Goal: Task Accomplishment & Management: Manage account settings

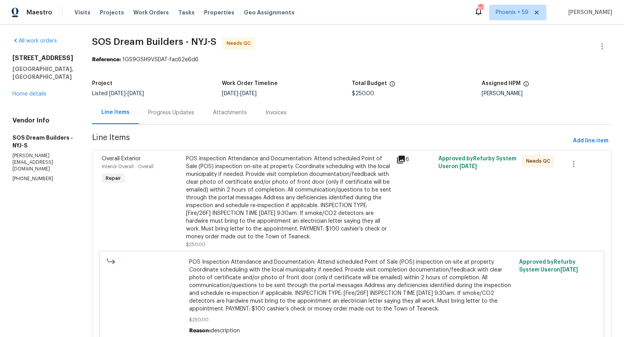
scroll to position [10, 0]
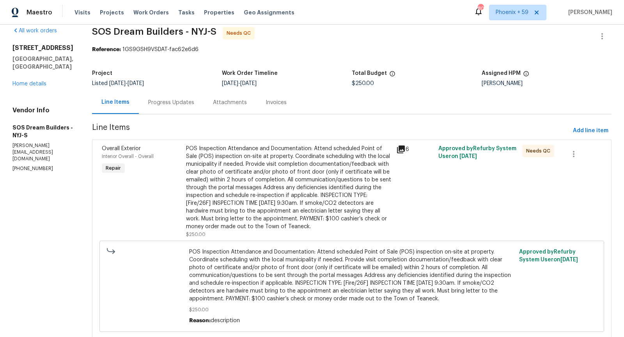
click at [183, 104] on div "Progress Updates" at bounding box center [171, 103] width 46 height 8
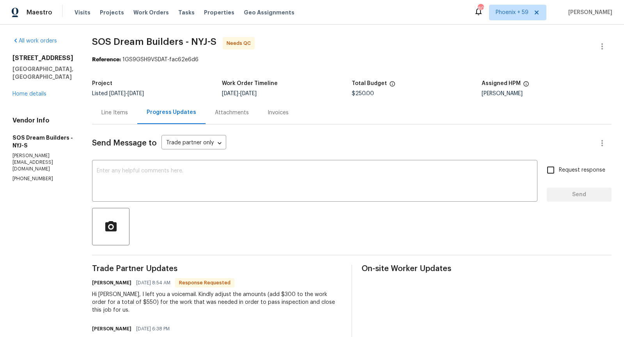
click at [135, 106] on div "Line Items" at bounding box center [114, 112] width 45 height 23
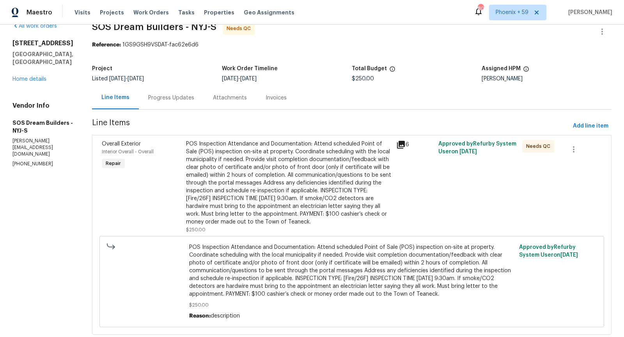
scroll to position [34, 0]
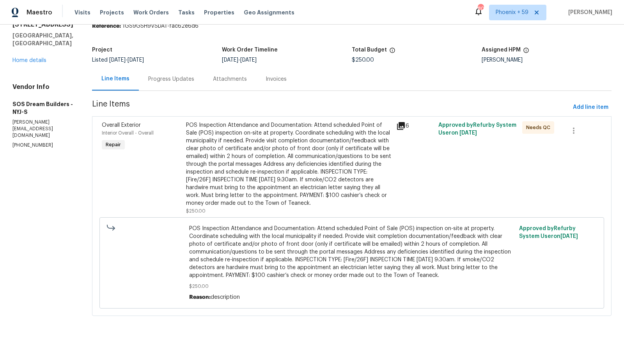
click at [173, 74] on div "Progress Updates" at bounding box center [171, 78] width 65 height 23
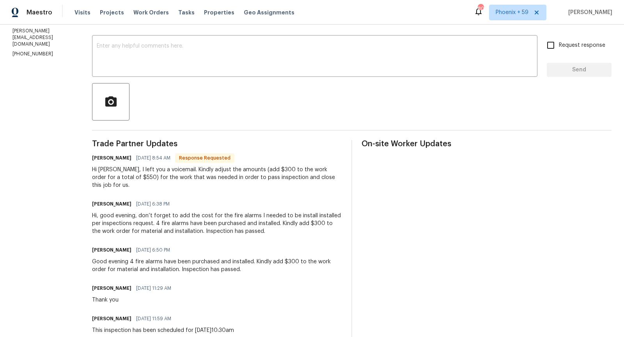
scroll to position [126, 0]
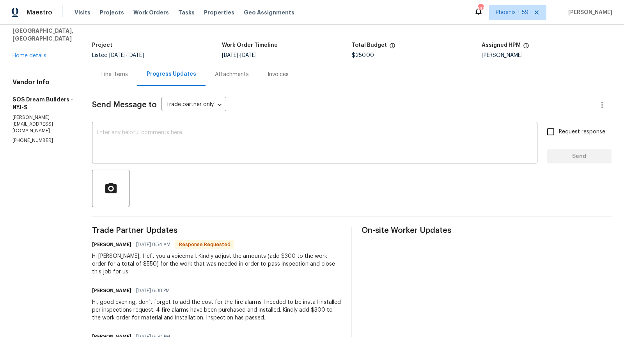
click at [128, 76] on div "Line Items" at bounding box center [114, 75] width 27 height 8
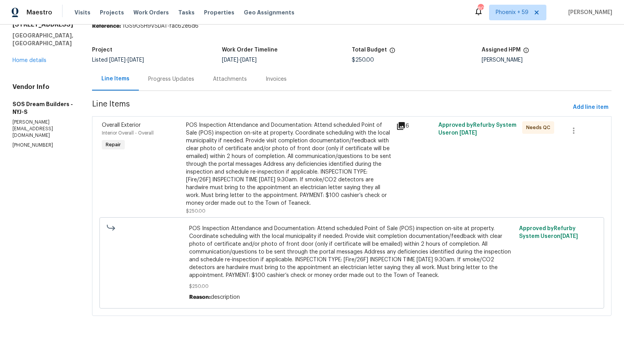
click at [404, 126] on icon at bounding box center [400, 125] width 9 height 9
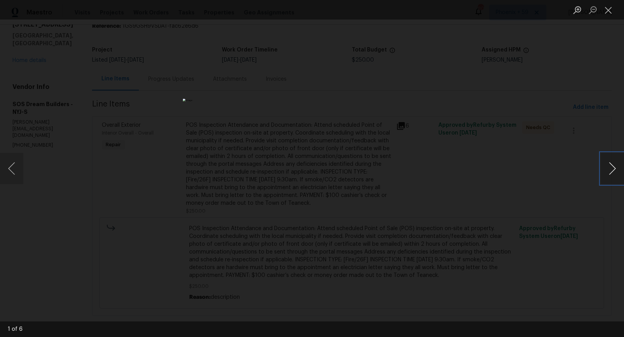
click at [615, 165] on button "Next image" at bounding box center [612, 168] width 23 height 31
click at [615, 166] on button "Next image" at bounding box center [612, 168] width 23 height 31
click at [615, 165] on button "Next image" at bounding box center [612, 168] width 23 height 31
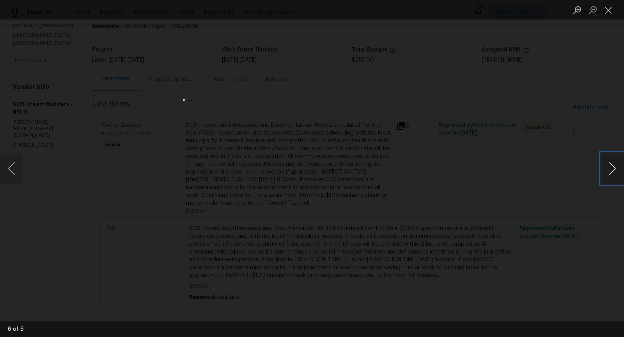
click at [615, 165] on button "Next image" at bounding box center [612, 168] width 23 height 31
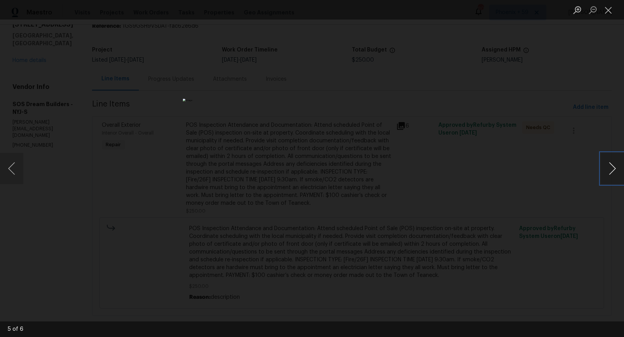
click at [615, 165] on button "Next image" at bounding box center [612, 168] width 23 height 31
click at [609, 12] on button "Close lightbox" at bounding box center [609, 10] width 16 height 14
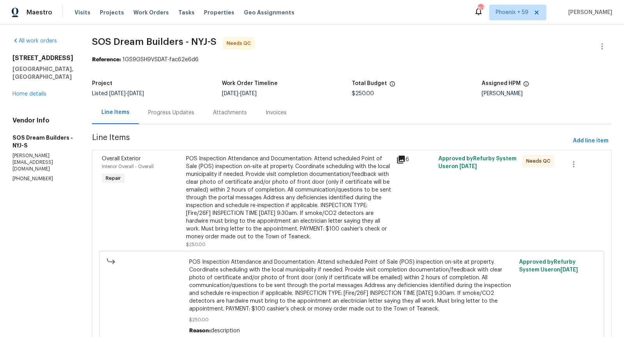
scroll to position [1, 0]
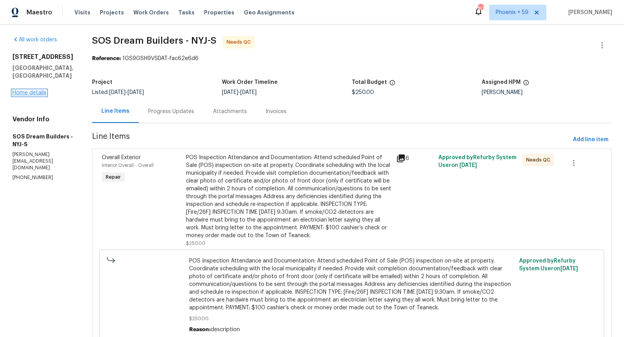
click at [44, 90] on link "Home details" at bounding box center [29, 92] width 34 height 5
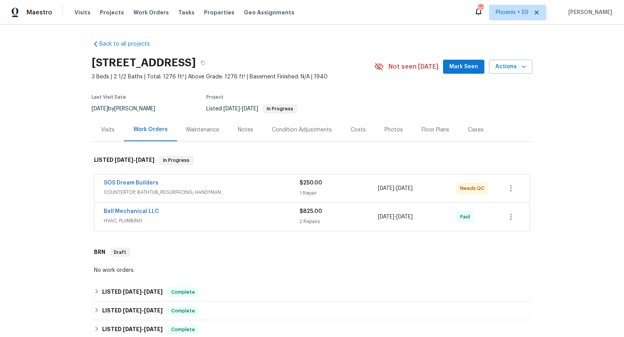
click at [233, 186] on div "SOS Dream Builders" at bounding box center [202, 183] width 196 height 9
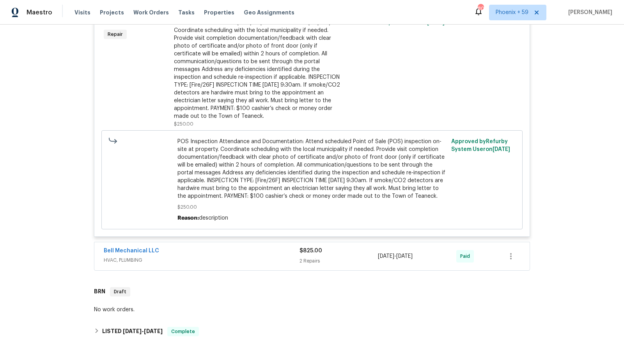
scroll to position [242, 0]
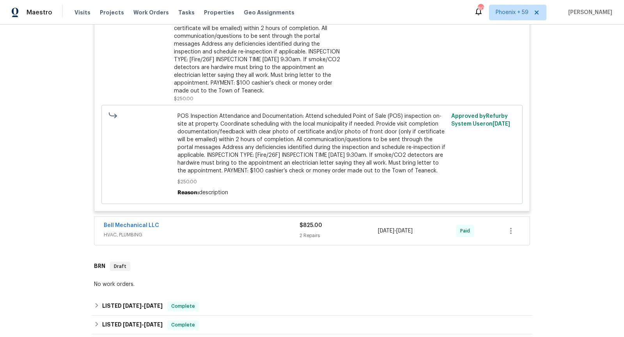
click at [222, 227] on div "Bell Mechanical LLC" at bounding box center [202, 226] width 196 height 9
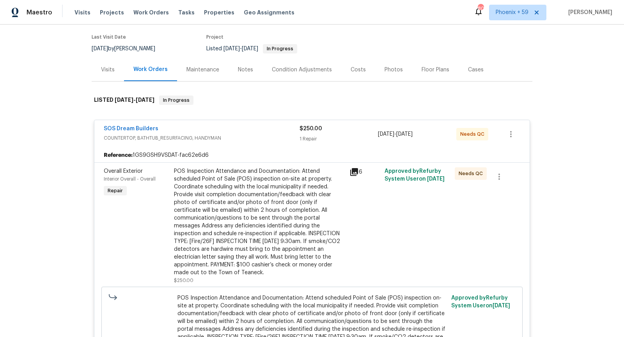
scroll to position [57, 0]
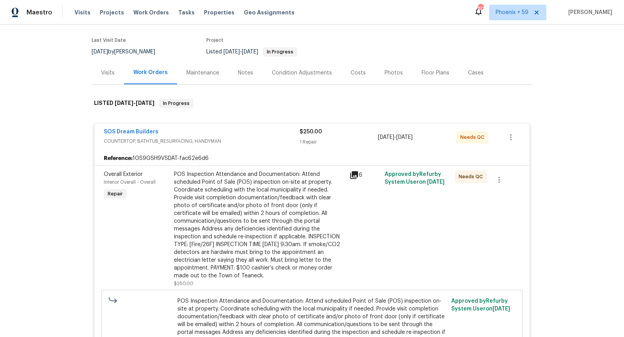
click at [151, 128] on span "SOS Dream Builders" at bounding box center [131, 132] width 55 height 8
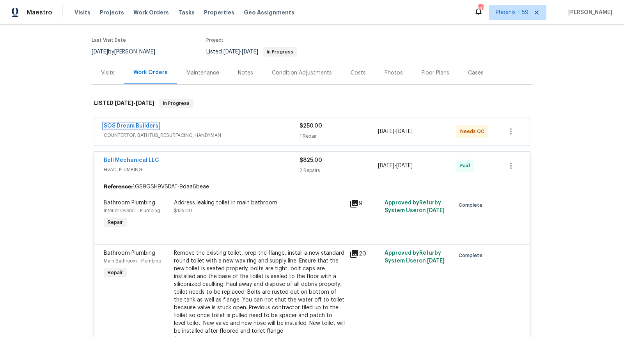
click at [149, 124] on link "SOS Dream Builders" at bounding box center [131, 125] width 55 height 5
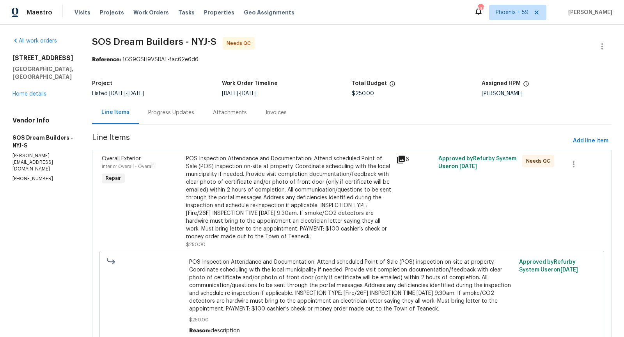
click at [174, 115] on div "Progress Updates" at bounding box center [171, 113] width 46 height 8
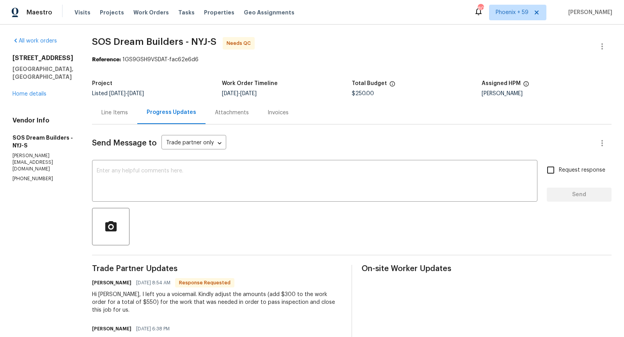
click at [122, 114] on div "Line Items" at bounding box center [114, 113] width 27 height 8
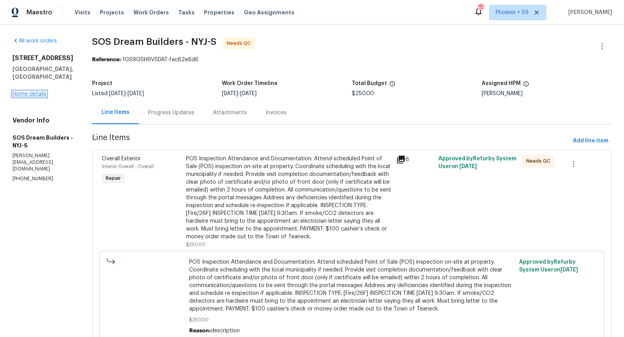
click at [37, 91] on link "Home details" at bounding box center [29, 93] width 34 height 5
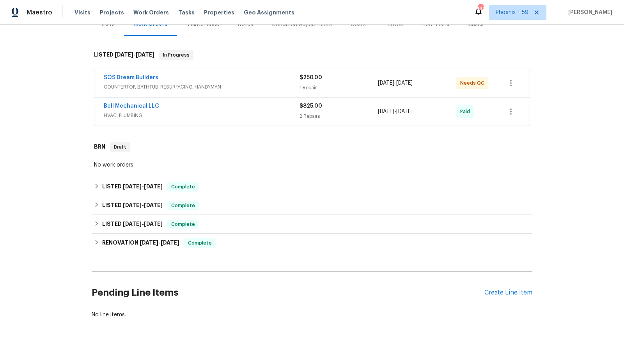
scroll to position [139, 0]
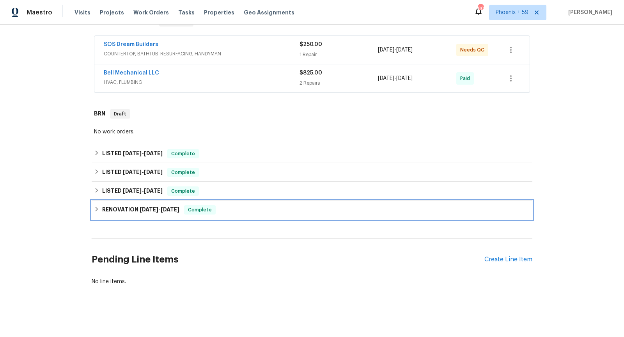
click at [223, 210] on div "RENOVATION [DATE] - [DATE] Complete" at bounding box center [312, 209] width 436 height 9
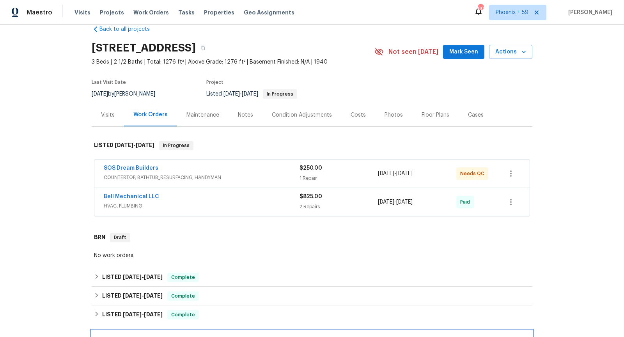
scroll to position [0, 0]
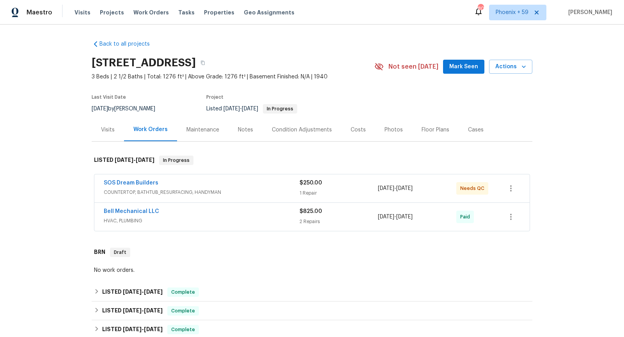
click at [224, 191] on span "COUNTERTOP, BATHTUB_RESURFACING, HANDYMAN" at bounding box center [202, 192] width 196 height 8
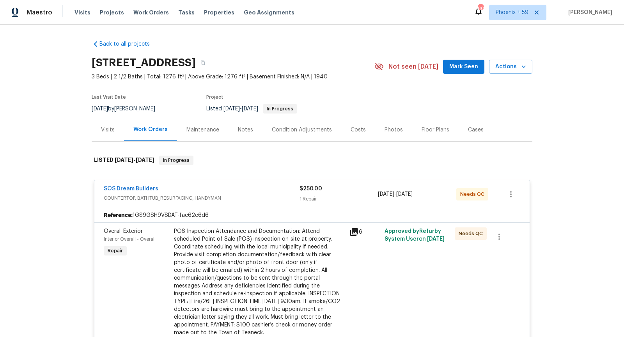
click at [222, 192] on div "SOS Dream Builders" at bounding box center [202, 189] width 196 height 9
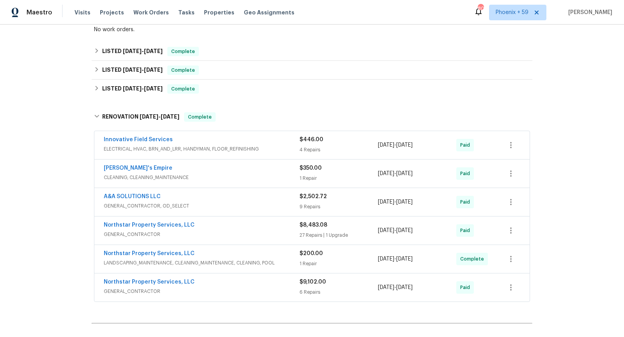
scroll to position [243, 0]
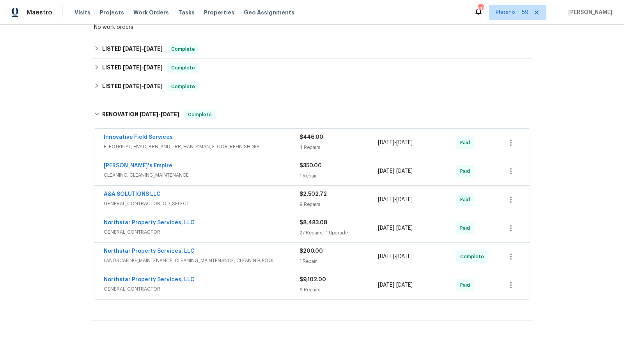
click at [223, 228] on span "GENERAL_CONTRACTOR" at bounding box center [202, 232] width 196 height 8
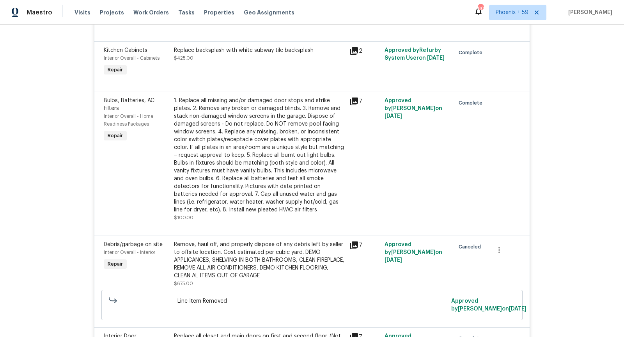
scroll to position [1067, 0]
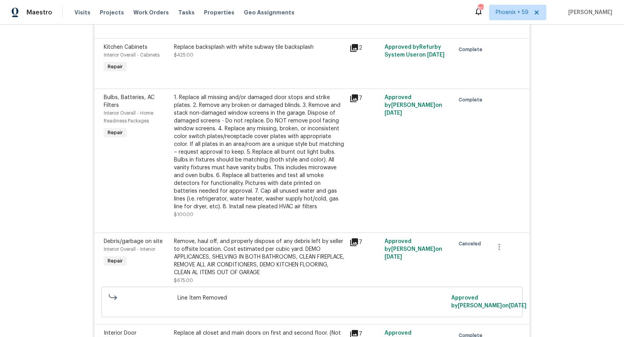
click at [353, 95] on icon at bounding box center [354, 98] width 8 height 8
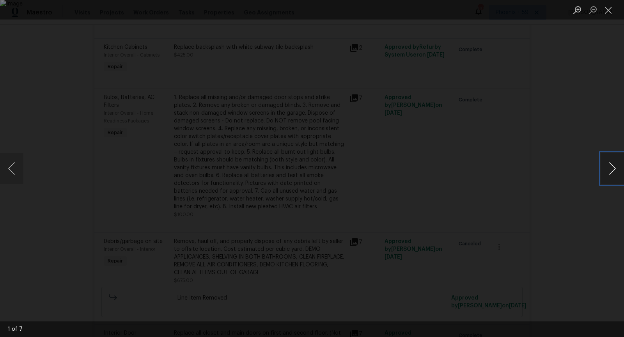
click at [612, 168] on button "Next image" at bounding box center [612, 168] width 23 height 31
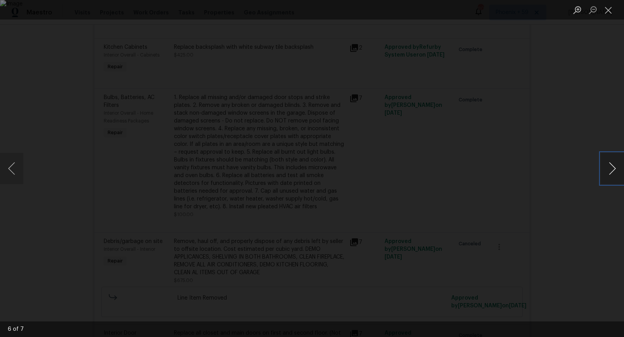
click at [612, 168] on button "Next image" at bounding box center [612, 168] width 23 height 31
click at [542, 192] on div "Lightbox" at bounding box center [312, 168] width 624 height 337
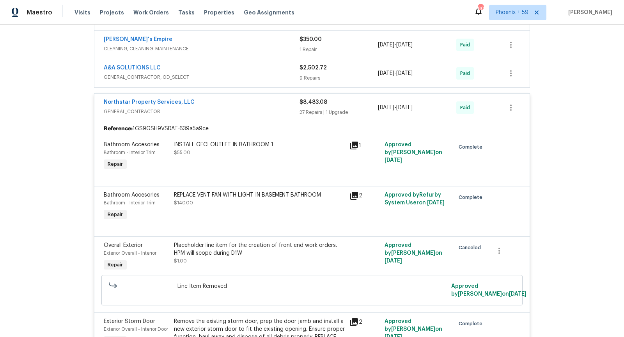
scroll to position [384, 0]
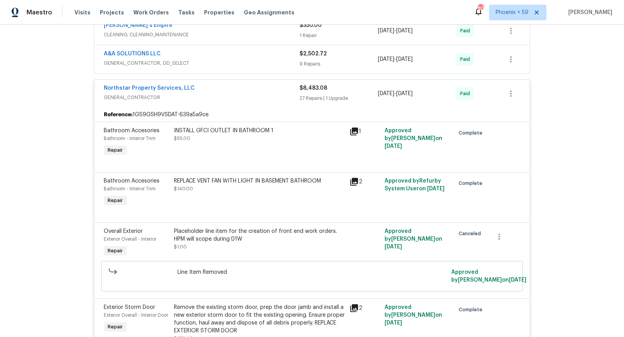
click at [257, 94] on span "GENERAL_CONTRACTOR" at bounding box center [202, 98] width 196 height 8
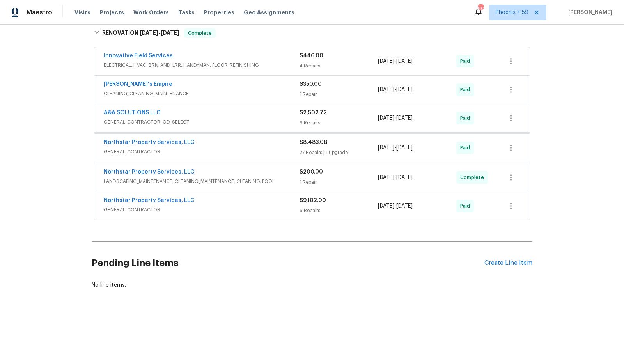
scroll to position [324, 0]
click at [238, 204] on span "GENERAL_CONTRACTOR" at bounding box center [202, 208] width 196 height 8
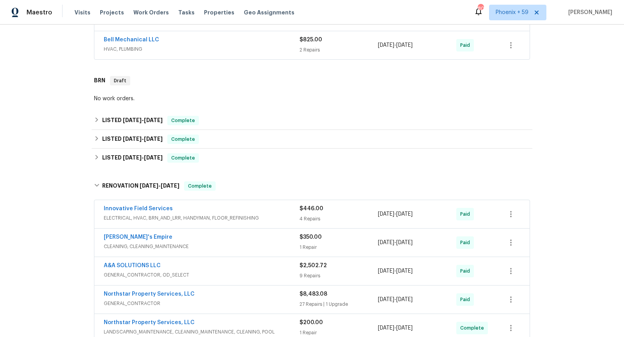
scroll to position [166, 0]
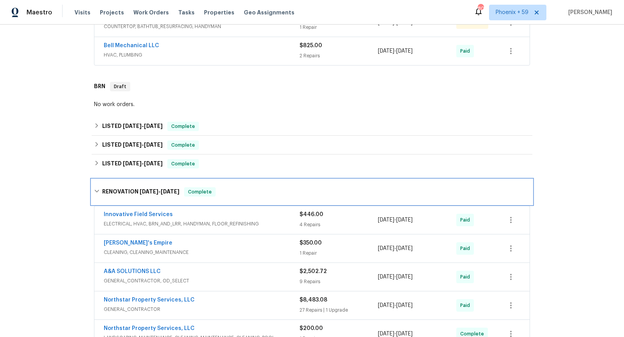
click at [148, 195] on h6 "RENOVATION [DATE] - [DATE]" at bounding box center [140, 191] width 77 height 9
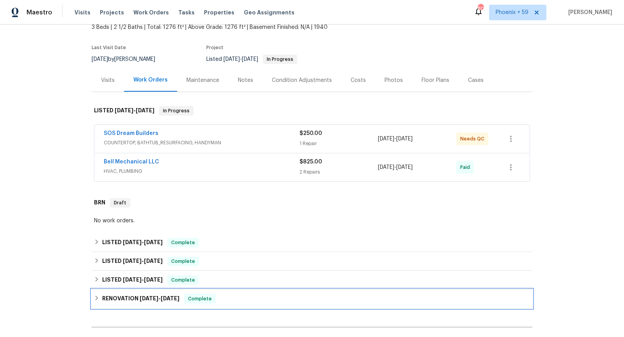
scroll to position [40, 0]
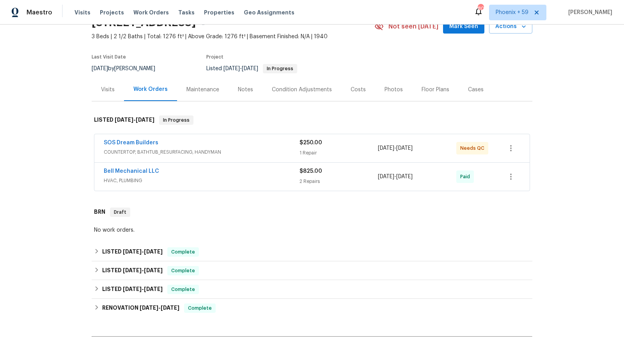
click at [174, 142] on div "SOS Dream Builders" at bounding box center [202, 143] width 196 height 9
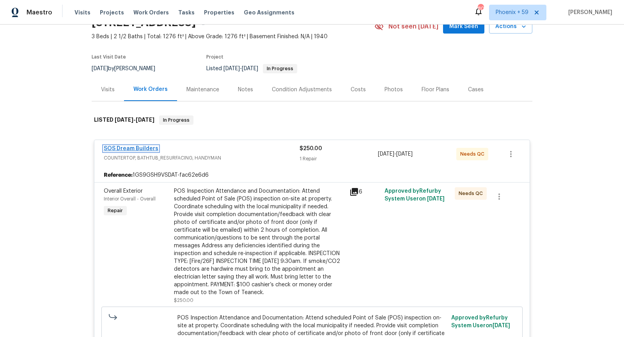
click at [140, 148] on link "SOS Dream Builders" at bounding box center [131, 148] width 55 height 5
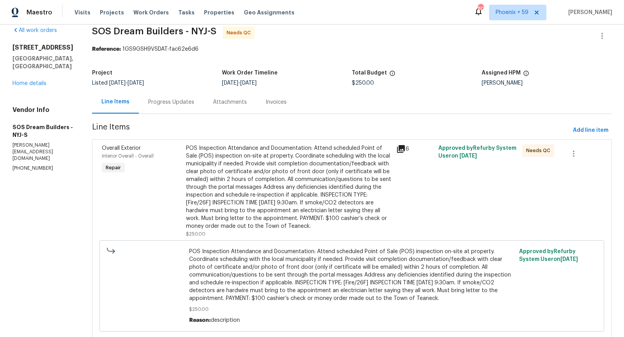
scroll to position [14, 0]
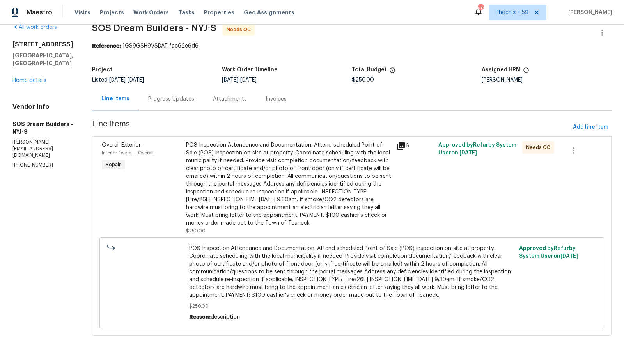
click at [167, 94] on div "Progress Updates" at bounding box center [171, 98] width 65 height 23
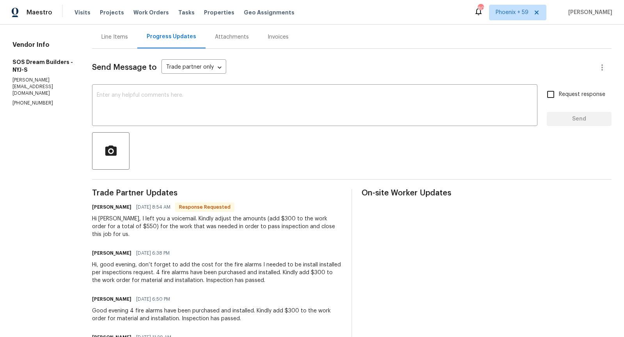
scroll to position [75, 0]
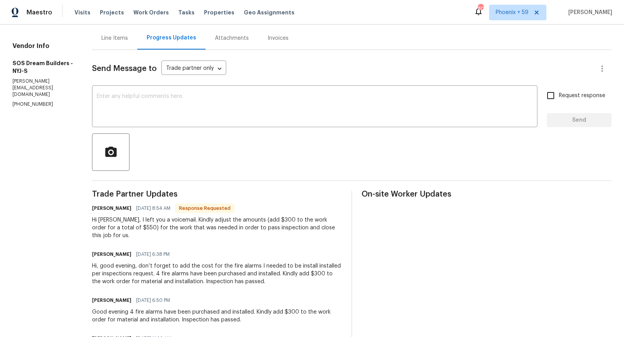
click at [257, 249] on div "[PERSON_NAME] [DATE] 6:38 PM" at bounding box center [217, 254] width 250 height 11
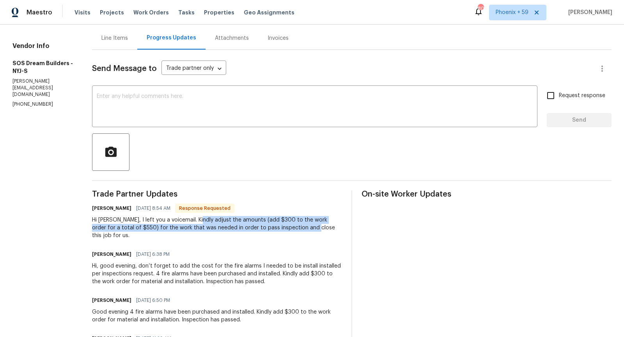
drag, startPoint x: 208, startPoint y: 220, endPoint x: 305, endPoint y: 230, distance: 98.1
click at [305, 230] on div "Hi [PERSON_NAME], I left you a voicemail. Kindly adjust the amounts (add $300 t…" at bounding box center [217, 227] width 250 height 23
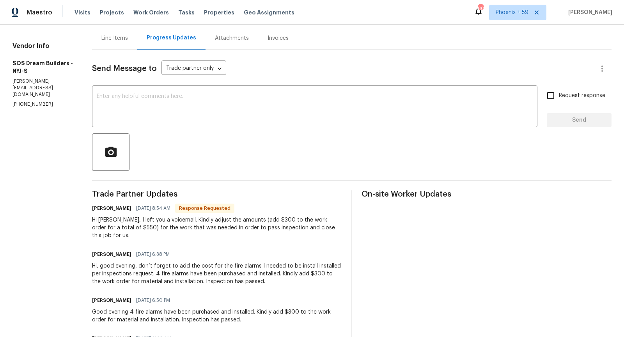
click at [73, 244] on section "All work orders [STREET_ADDRESS] Home details Vendor Info SOS Dream Builders - …" at bounding box center [42, 324] width 61 height 723
drag, startPoint x: 210, startPoint y: 220, endPoint x: 137, endPoint y: 227, distance: 72.8
click at [137, 227] on div "Hi [PERSON_NAME], I left you a voicemail. Kindly adjust the amounts (add $300 t…" at bounding box center [217, 227] width 250 height 23
copy div "adjust the amounts (add $300 to the work order for a total of $550)"
click at [66, 224] on section "All work orders [STREET_ADDRESS] Home details Vendor Info SOS Dream Builders - …" at bounding box center [42, 324] width 61 height 723
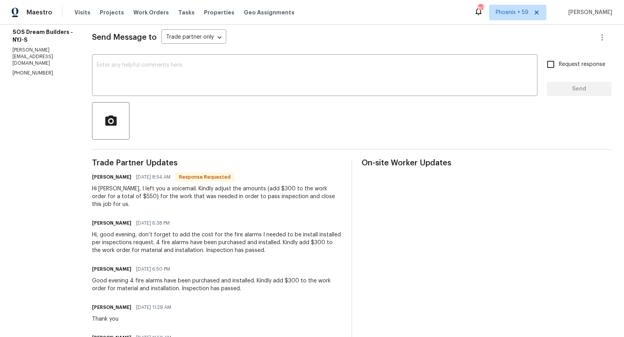
scroll to position [104, 0]
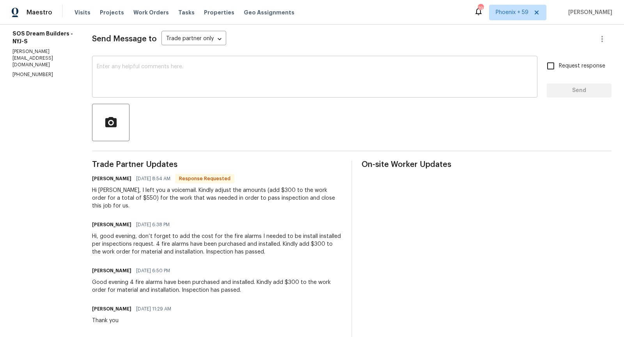
click at [146, 78] on textarea at bounding box center [315, 77] width 436 height 27
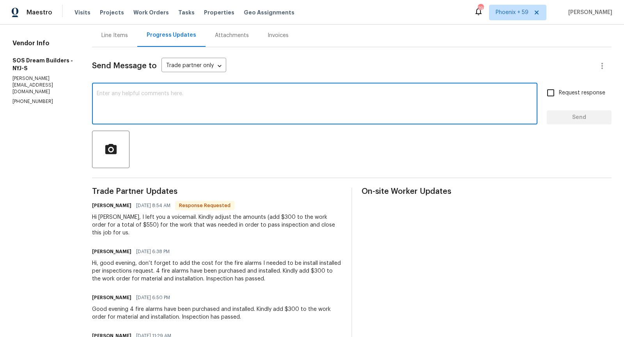
scroll to position [76, 0]
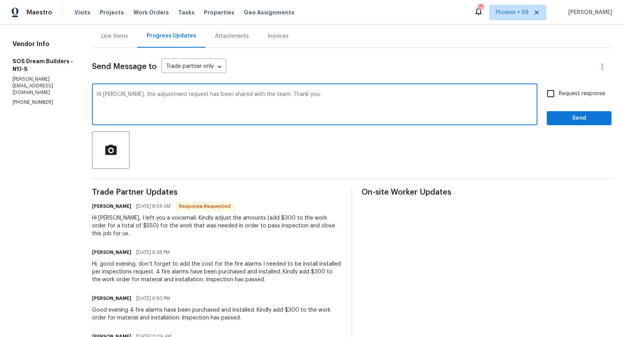
type textarea "Hi [PERSON_NAME], the adjustment request has been shared with the team. Thank y…"
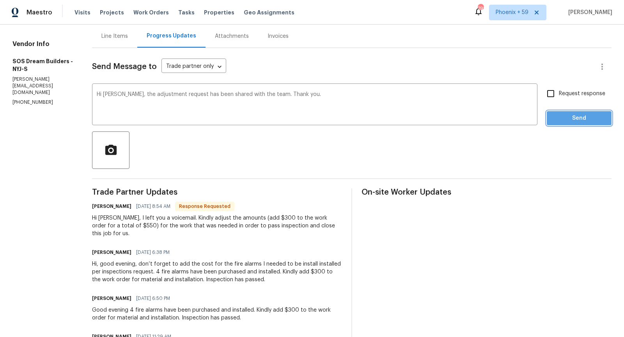
click at [570, 115] on span "Send" at bounding box center [579, 119] width 52 height 10
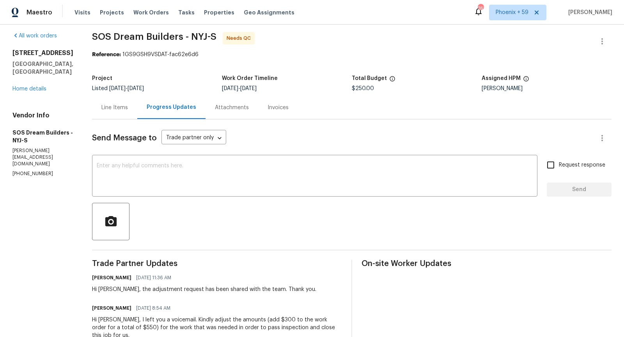
scroll to position [13, 0]
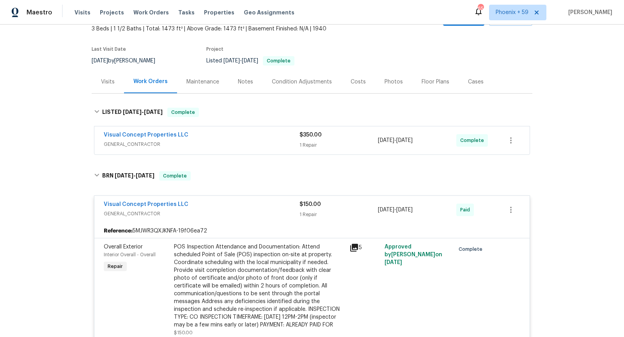
scroll to position [53, 0]
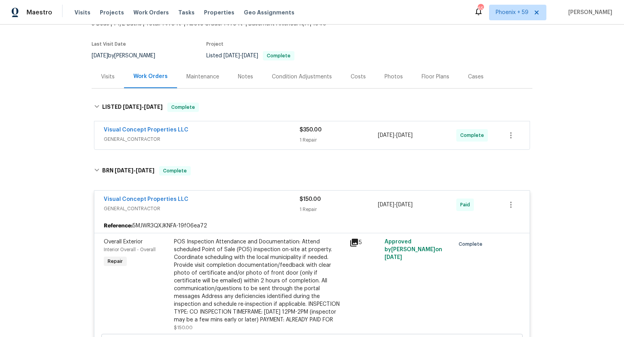
click at [220, 131] on div "Visual Concept Properties LLC" at bounding box center [202, 130] width 196 height 9
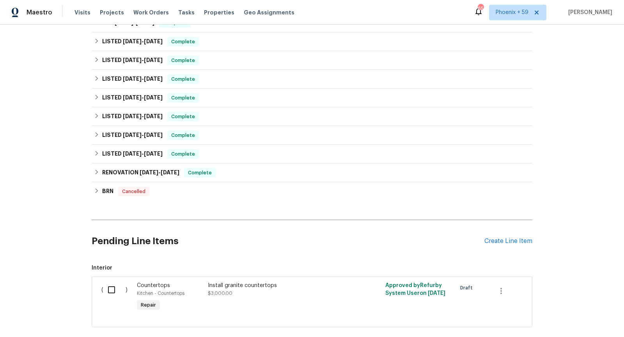
scroll to position [650, 0]
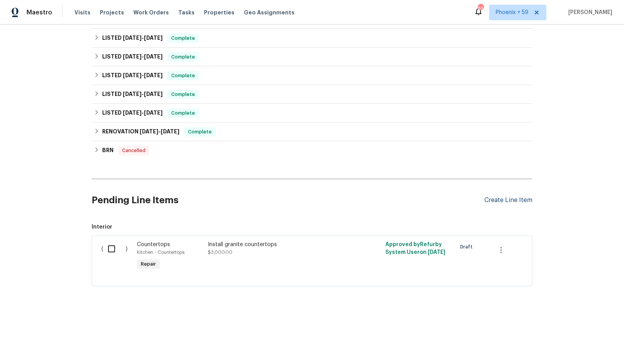
click at [506, 198] on div "Create Line Item" at bounding box center [509, 200] width 48 height 7
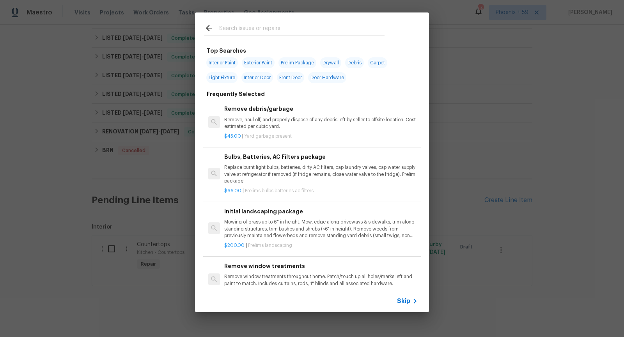
click at [409, 301] on span "Skip" at bounding box center [403, 301] width 13 height 8
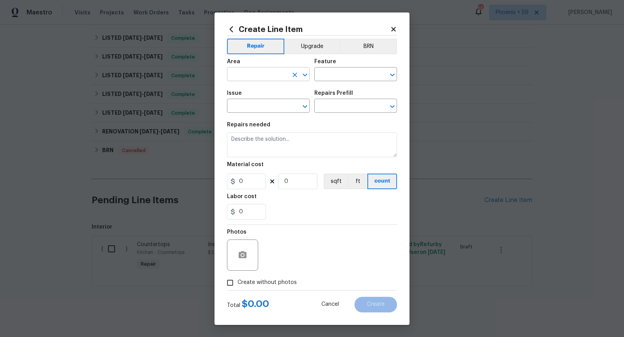
click at [288, 78] on input "text" at bounding box center [257, 75] width 61 height 12
click at [277, 105] on li "Interior Overall" at bounding box center [268, 105] width 83 height 13
type input "Interior Overall"
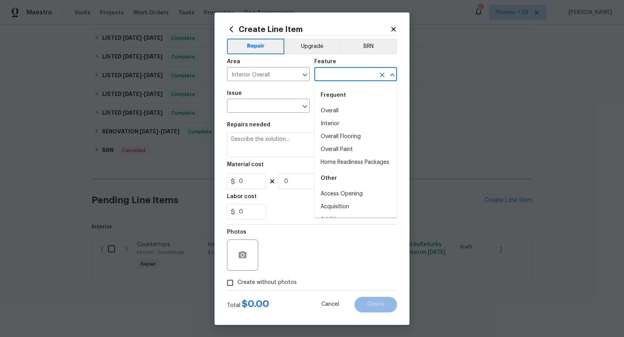
click at [335, 77] on input "text" at bounding box center [344, 75] width 61 height 12
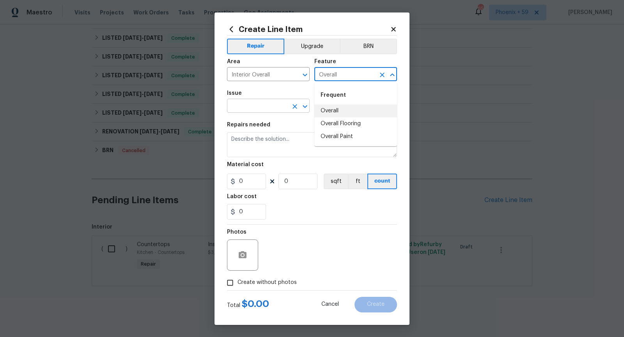
type input "Overall"
click at [277, 110] on input "text" at bounding box center [257, 107] width 61 height 12
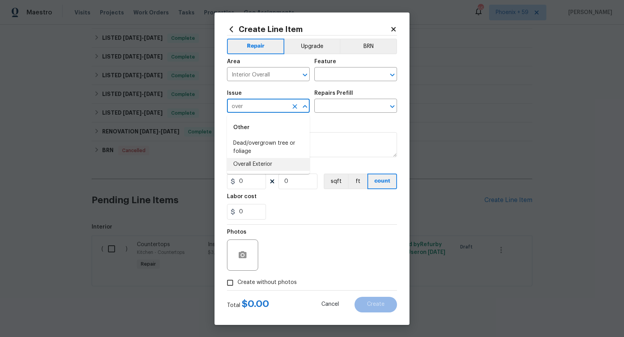
click at [268, 165] on li "Overall Exterior" at bounding box center [268, 164] width 83 height 13
type input "Overall Exterior"
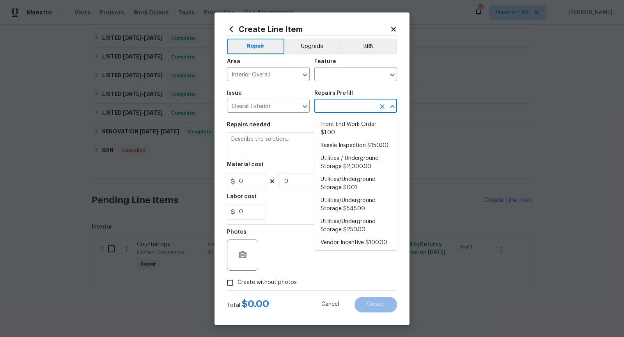
click at [347, 107] on input "text" at bounding box center [344, 107] width 61 height 12
click at [333, 148] on li "Resale Inspection $150.00" at bounding box center [355, 145] width 83 height 13
type input "Resale Inspection $150.00"
type textarea "POS Inspection Attendance and Documentation: Attend scheduled Point of Sale (PO…"
type input "150"
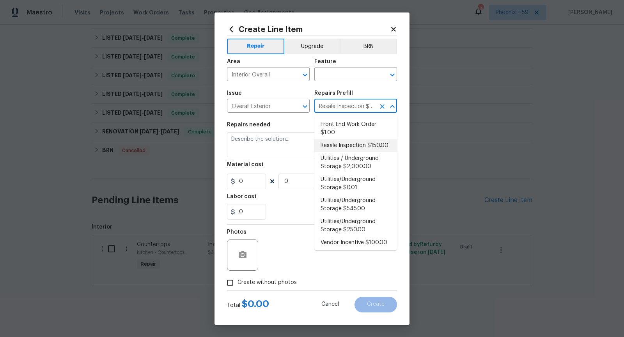
type input "1"
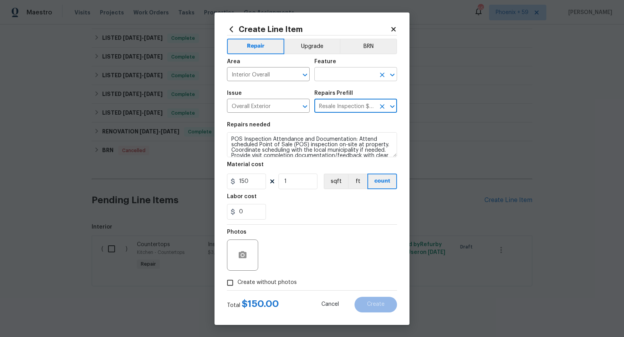
click at [341, 74] on input "text" at bounding box center [344, 75] width 61 height 12
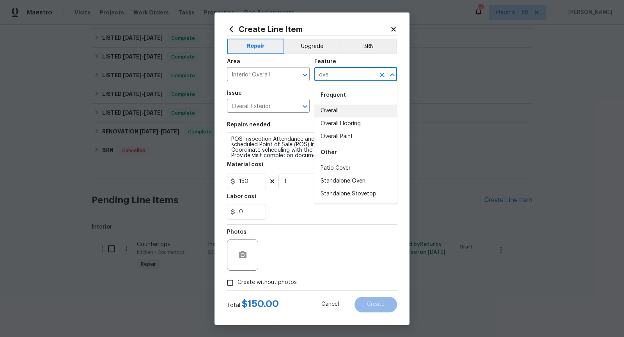
click at [329, 112] on li "Overall" at bounding box center [355, 111] width 83 height 13
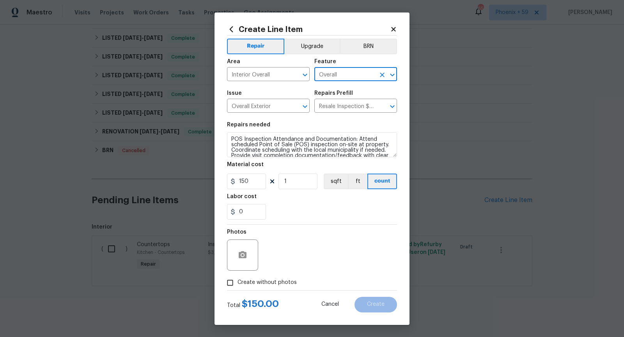
type input "Overall"
click at [311, 126] on div "Repairs needed" at bounding box center [312, 127] width 170 height 10
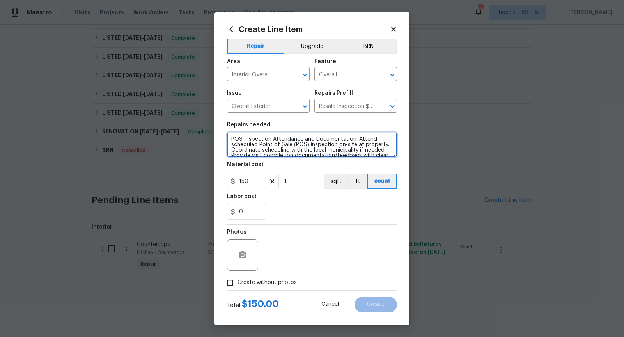
click at [299, 149] on textarea "POS Inspection Attendance and Documentation: Attend scheduled Point of Sale (PO…" at bounding box center [312, 144] width 170 height 25
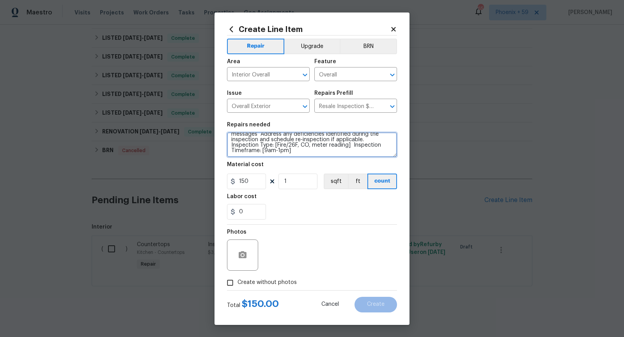
drag, startPoint x: 358, startPoint y: 139, endPoint x: 377, endPoint y: 141, distance: 19.2
click at [377, 141] on textarea "POS Inspection Attendance and Documentation: Attend scheduled Point of Sale (PO…" at bounding box center [312, 144] width 170 height 25
drag, startPoint x: 319, startPoint y: 144, endPoint x: 248, endPoint y: 146, distance: 71.0
click at [248, 146] on textarea "POS Inspection Attendance and Documentation: Inspection Type: [Fire/26F, CO, me…" at bounding box center [312, 144] width 170 height 25
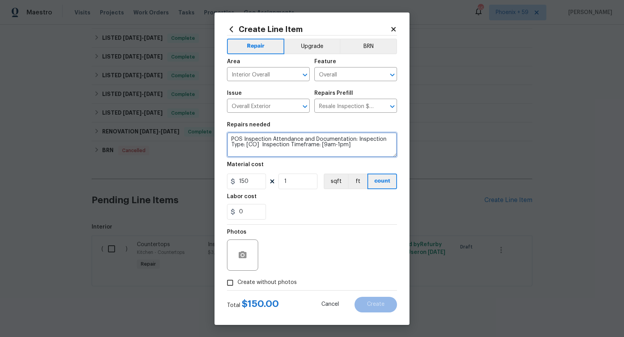
click at [356, 139] on textarea "POS Inspection Attendance and Documentation: Inspection Type: [CO] Inspection T…" at bounding box center [312, 144] width 170 height 25
click at [334, 146] on textarea "POS Inspection Attendance and Documentation: Attend inspection, upload clear pi…" at bounding box center [312, 144] width 170 height 25
click at [258, 151] on textarea "POS Inspection Attendance and Documentation: Attend inspection, upload clear pi…" at bounding box center [312, 144] width 170 height 25
click at [264, 153] on textarea "POS Inspection Attendance and Documentation: Attend inspection, upload clear pi…" at bounding box center [312, 144] width 170 height 25
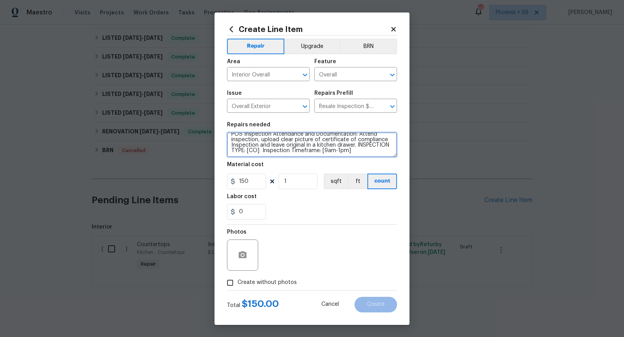
click at [262, 151] on textarea "POS Inspection Attendance and Documentation: Attend inspection, upload clear pi…" at bounding box center [312, 144] width 170 height 25
drag, startPoint x: 277, startPoint y: 150, endPoint x: 368, endPoint y: 154, distance: 91.8
click at [368, 155] on textarea "POS Inspection Attendance and Documentation: Attend inspection, upload clear pi…" at bounding box center [312, 144] width 170 height 25
drag, startPoint x: 368, startPoint y: 151, endPoint x: 275, endPoint y: 151, distance: 92.9
click at [275, 152] on textarea "POS Inspection Attendance and Documentation: Attend inspection, upload clear pi…" at bounding box center [312, 144] width 170 height 25
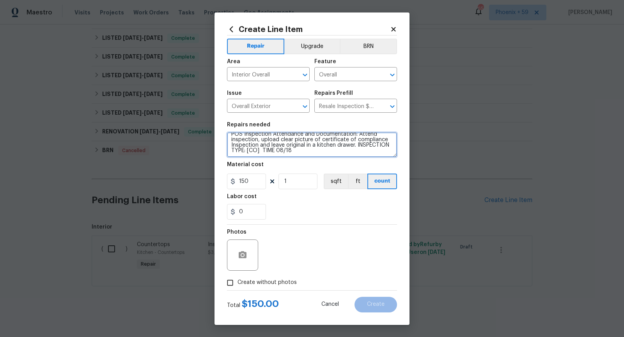
click at [274, 154] on textarea "POS Inspection Attendance and Documentation: Attend inspection, upload clear pi…" at bounding box center [312, 144] width 170 height 25
click at [275, 151] on textarea "POS Inspection Attendance and Documentation: Attend inspection, upload clear pi…" at bounding box center [312, 144] width 170 height 25
click at [308, 151] on textarea "POS Inspection Attendance and Documentation: Attend inspection, upload clear pi…" at bounding box center [312, 144] width 170 height 25
type textarea "POS Inspection Attendance and Documentation: Attend inspection, upload clear pi…"
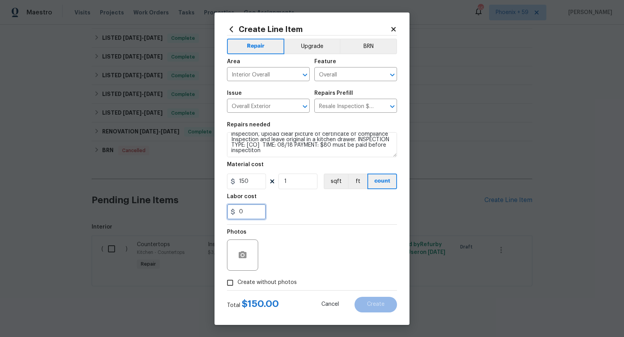
click at [247, 211] on input "0" at bounding box center [246, 212] width 39 height 16
type input "80"
click at [230, 286] on input "Create without photos" at bounding box center [230, 282] width 15 height 15
checkbox input "true"
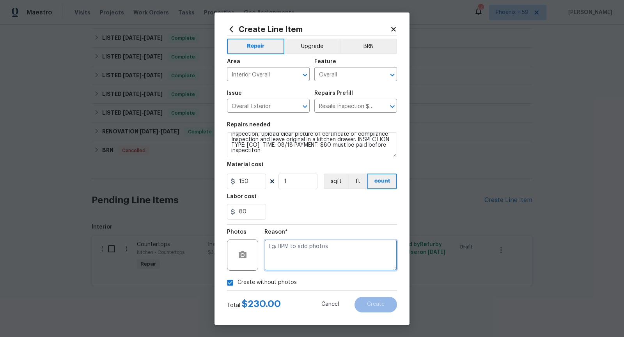
click at [295, 256] on textarea at bounding box center [331, 255] width 133 height 31
type textarea "n/a"
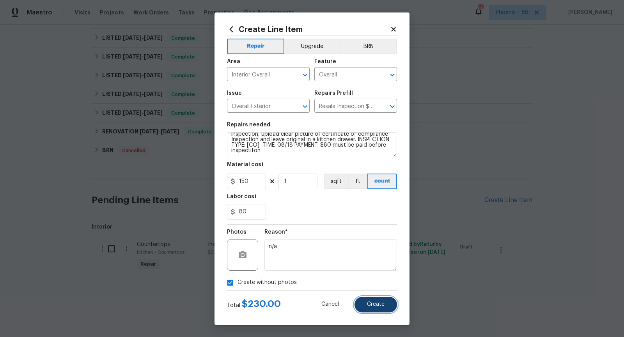
click at [382, 302] on span "Create" at bounding box center [376, 305] width 18 height 6
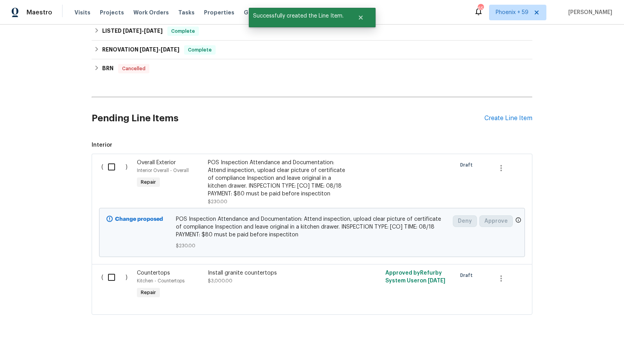
scroll to position [430, 0]
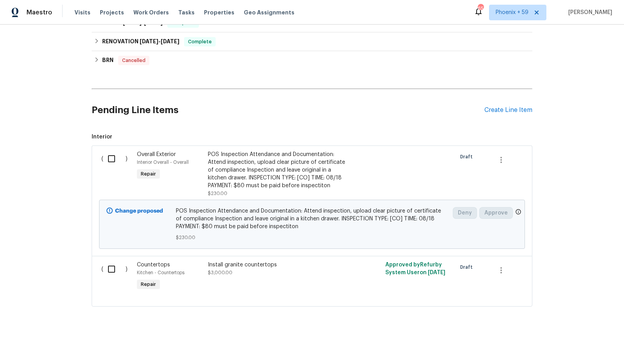
click at [112, 158] on input "checkbox" at bounding box center [114, 159] width 22 height 16
checkbox input "true"
click at [559, 320] on span "Create Work Order" at bounding box center [580, 318] width 52 height 10
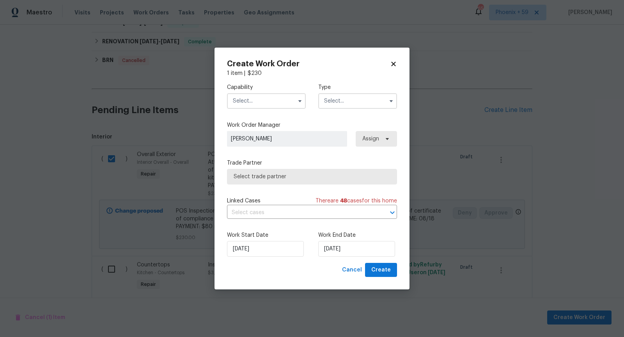
click at [258, 99] on input "text" at bounding box center [266, 101] width 79 height 16
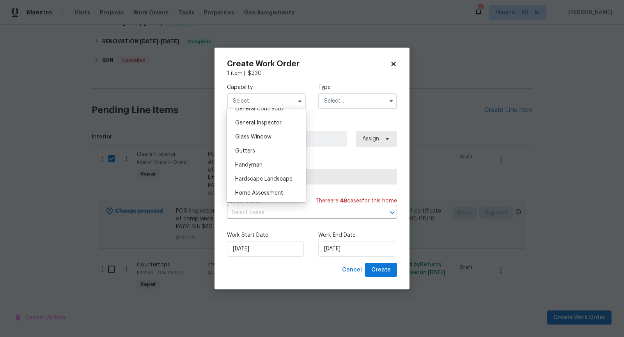
scroll to position [389, 0]
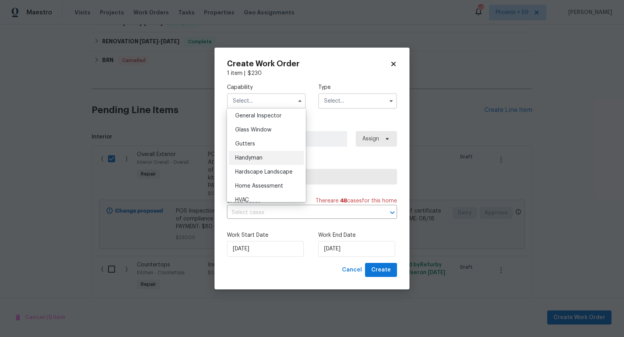
click at [254, 158] on span "Handyman" at bounding box center [248, 157] width 27 height 5
type input "Handyman"
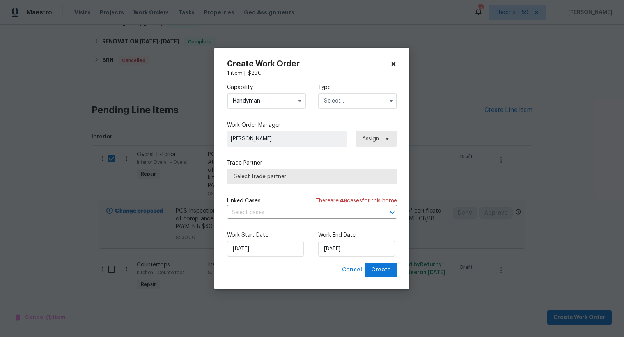
click at [359, 105] on input "text" at bounding box center [357, 101] width 79 height 16
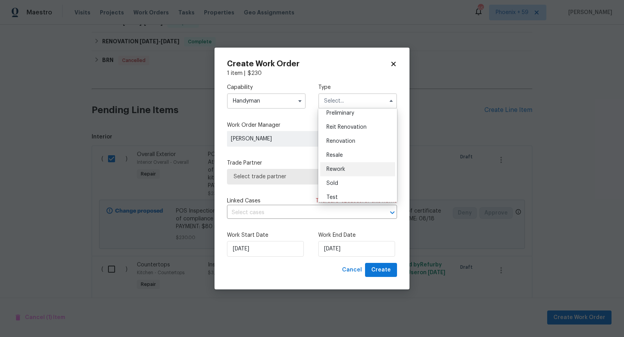
scroll to position [176, 0]
click at [358, 156] on div "Resale" at bounding box center [357, 153] width 75 height 14
type input "Resale"
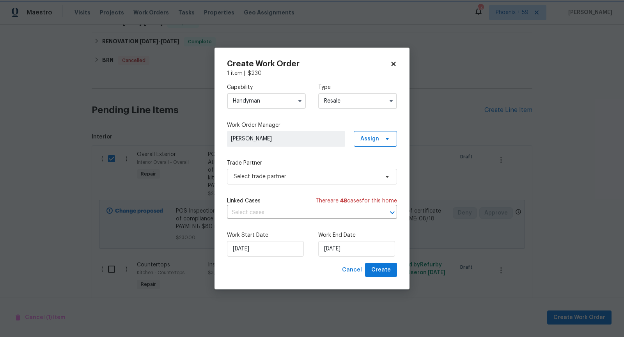
scroll to position [0, 0]
click at [307, 178] on span "Select trade partner" at bounding box center [307, 177] width 146 height 8
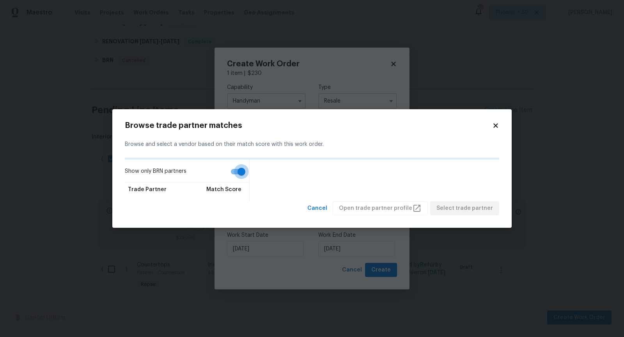
click at [239, 172] on input "Show only BRN partners" at bounding box center [241, 171] width 44 height 15
checkbox input "false"
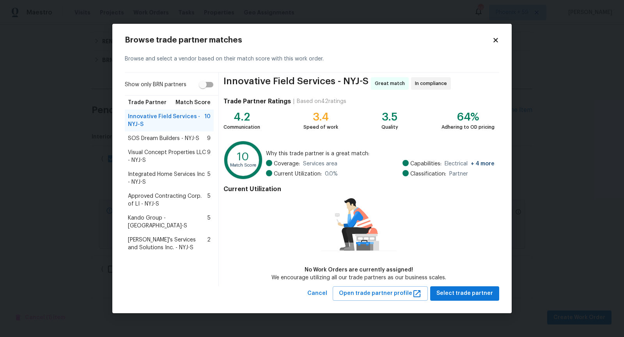
click at [185, 153] on span "Visual Concept Properties LLC - NYJ-S" at bounding box center [167, 157] width 79 height 16
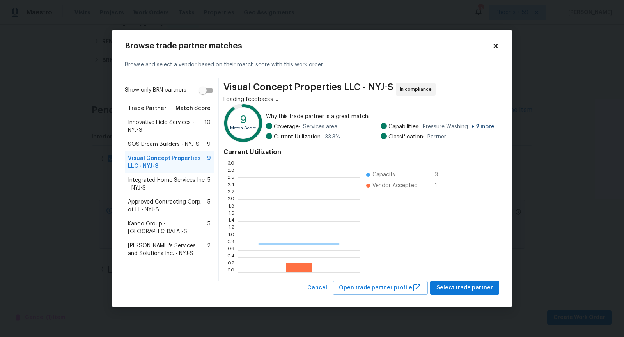
scroll to position [109, 121]
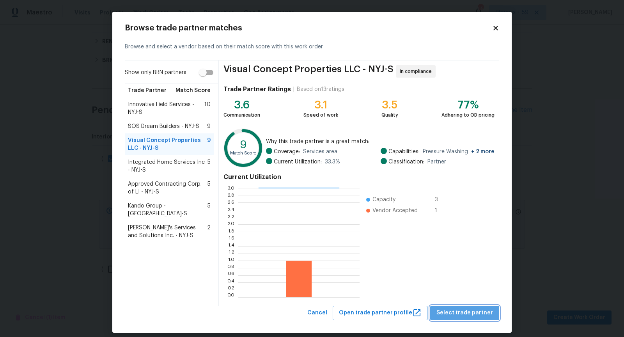
click at [478, 309] on span "Select trade partner" at bounding box center [465, 313] width 57 height 10
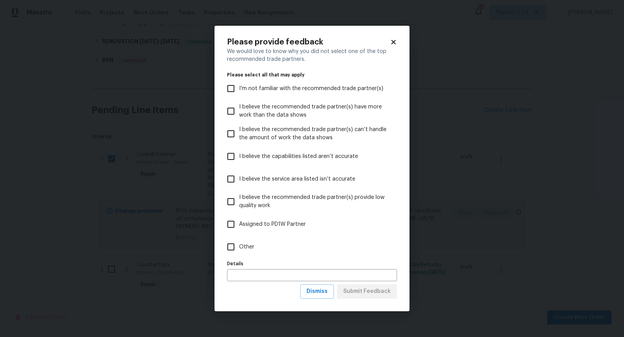
click at [232, 244] on input "Other" at bounding box center [231, 247] width 16 height 16
checkbox input "true"
click at [249, 274] on input "text" at bounding box center [312, 275] width 170 height 12
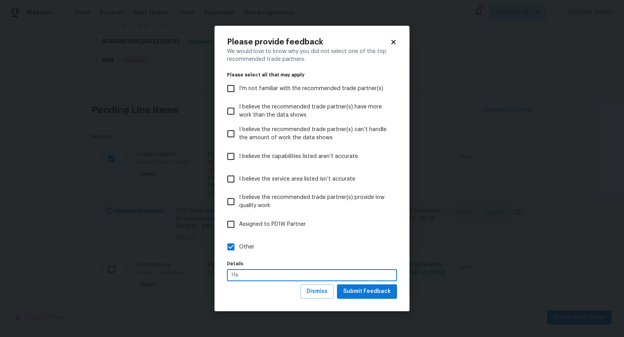
type input "H"
type input "Has been working on the property to get it to pass inspection."
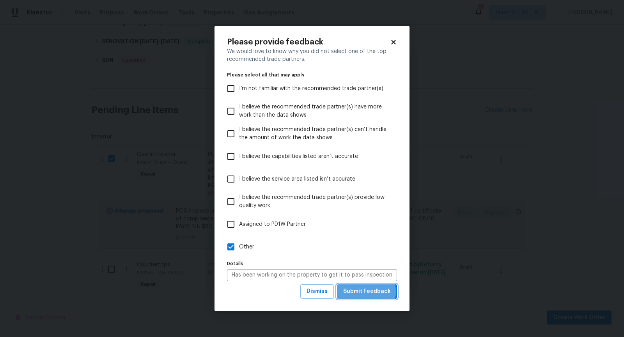
click at [361, 292] on span "Submit Feedback" at bounding box center [367, 292] width 48 height 10
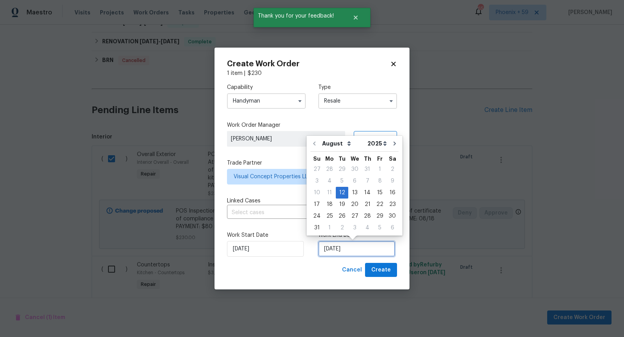
click at [356, 251] on input "8/12/2025" at bounding box center [356, 249] width 77 height 16
click at [332, 203] on div "18" at bounding box center [329, 204] width 12 height 11
type input "8/18/2025"
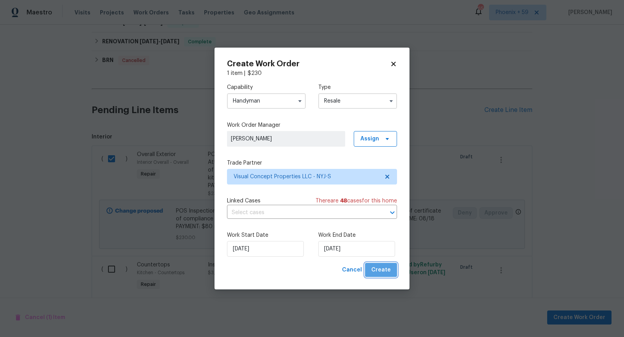
click at [389, 270] on span "Create" at bounding box center [381, 270] width 20 height 10
checkbox input "false"
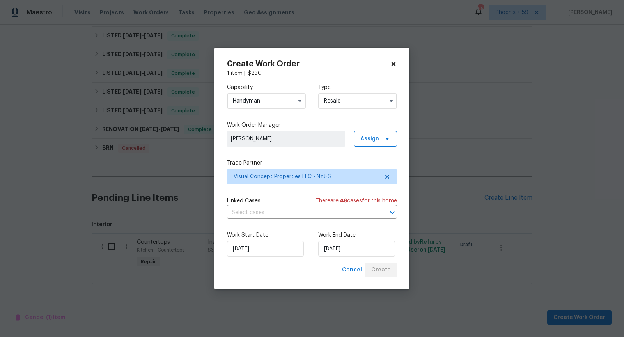
scroll to position [359, 0]
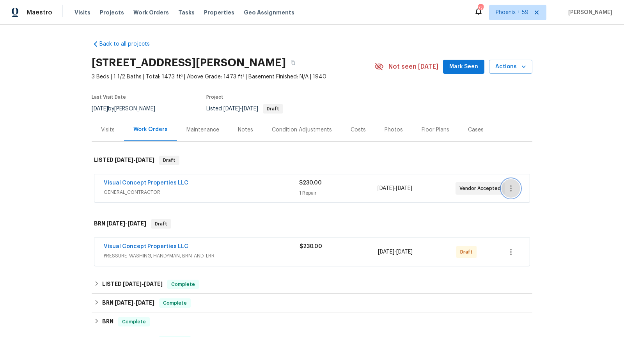
click at [511, 193] on button "button" at bounding box center [511, 188] width 19 height 19
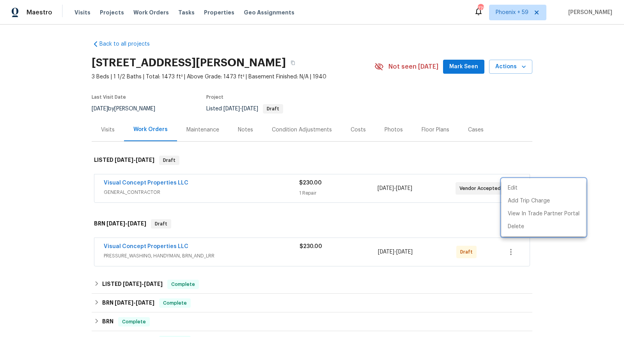
click at [472, 160] on div at bounding box center [312, 168] width 624 height 337
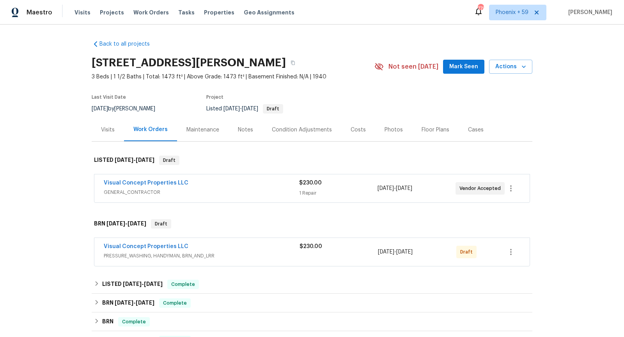
click at [49, 63] on div "Back to all projects [STREET_ADDRESS][PERSON_NAME] 3 Beds | 1 1/2 Baths | Total…" at bounding box center [312, 181] width 624 height 313
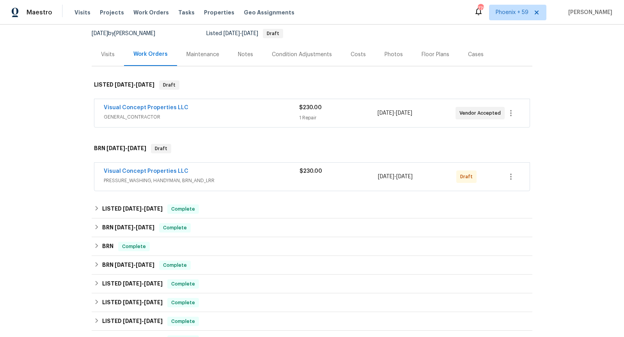
scroll to position [95, 0]
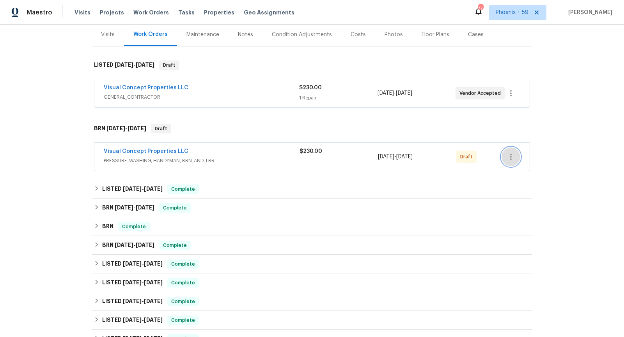
drag, startPoint x: 511, startPoint y: 152, endPoint x: 400, endPoint y: 192, distance: 117.9
click at [400, 192] on div "Back to all projects [STREET_ADDRESS][PERSON_NAME] 3 Beds | 1 1/2 Baths | Total…" at bounding box center [312, 247] width 441 height 617
click at [261, 100] on span "GENERAL_CONTRACTOR" at bounding box center [201, 97] width 195 height 8
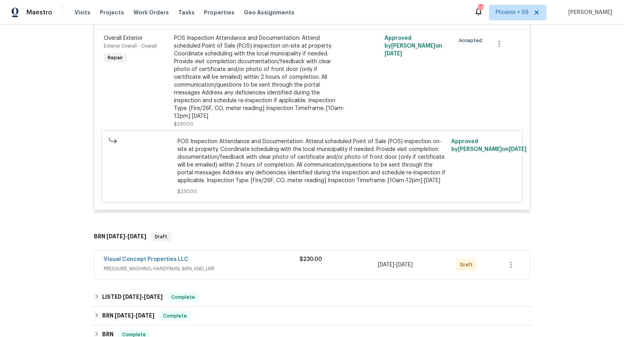
scroll to position [290, 0]
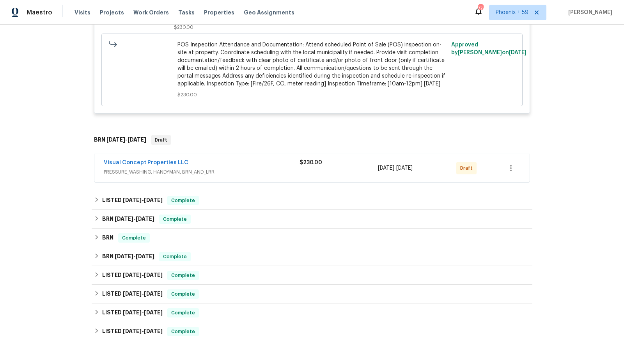
click at [270, 159] on div "Visual Concept Properties LLC" at bounding box center [202, 163] width 196 height 9
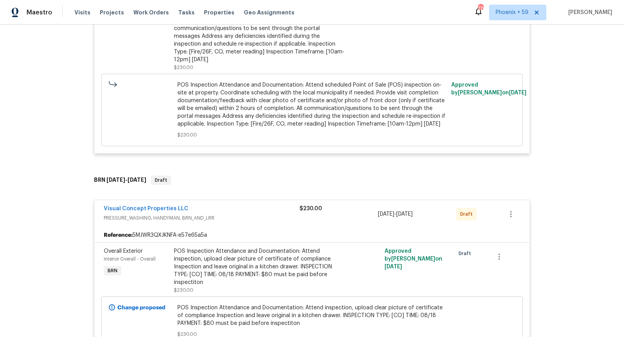
scroll to position [199, 0]
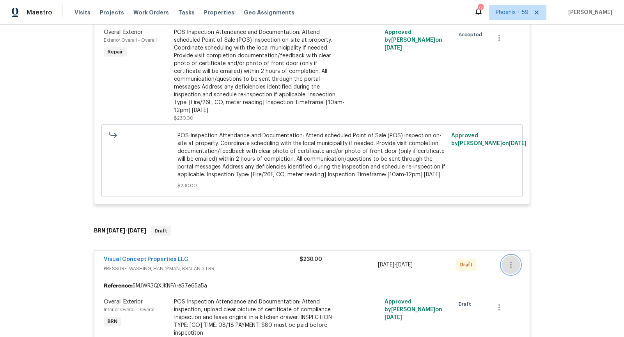
click at [513, 260] on icon "button" at bounding box center [510, 264] width 9 height 9
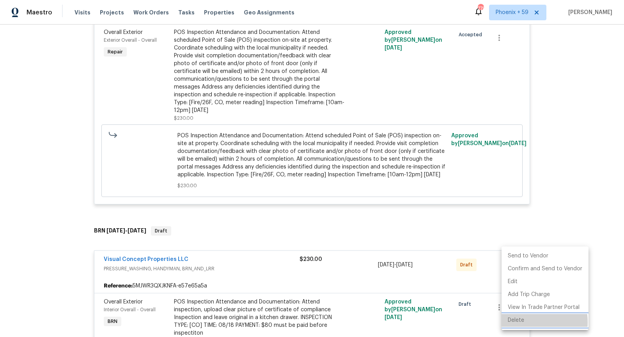
click at [524, 322] on li "Delete" at bounding box center [545, 320] width 87 height 13
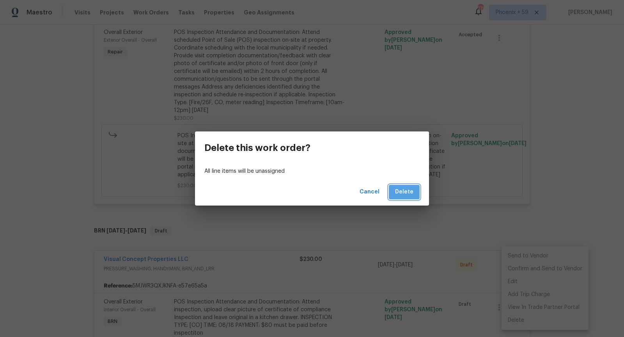
click at [408, 193] on span "Delete" at bounding box center [404, 192] width 18 height 10
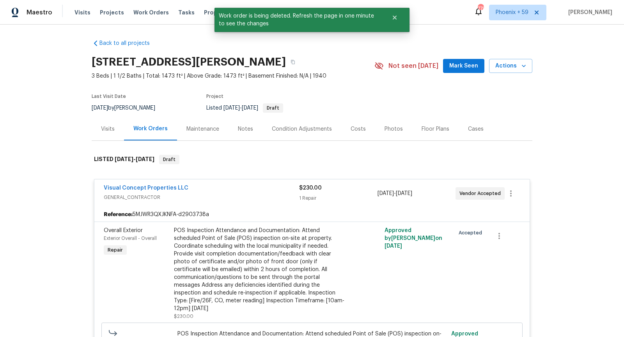
scroll to position [0, 0]
